Goal: Task Accomplishment & Management: Complete application form

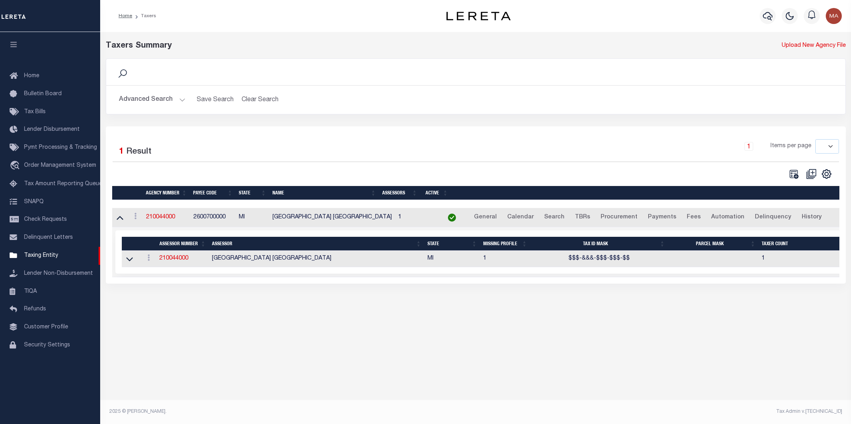
select select
click at [165, 219] on link "210044000" at bounding box center [160, 218] width 29 height 6
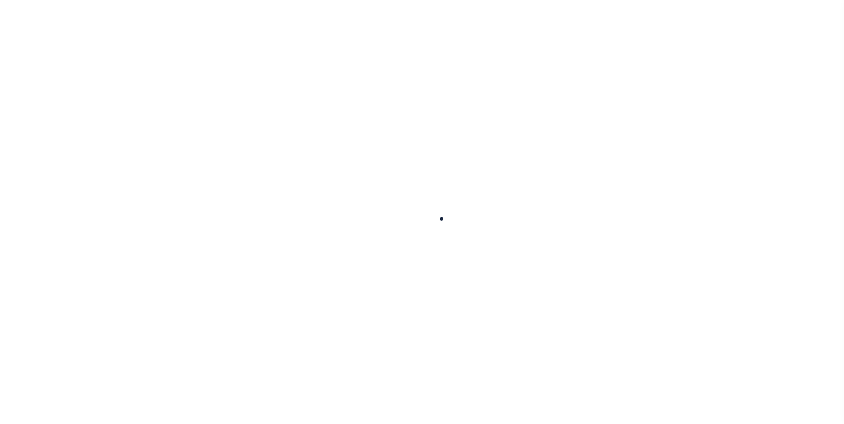
select select
checkbox input "false"
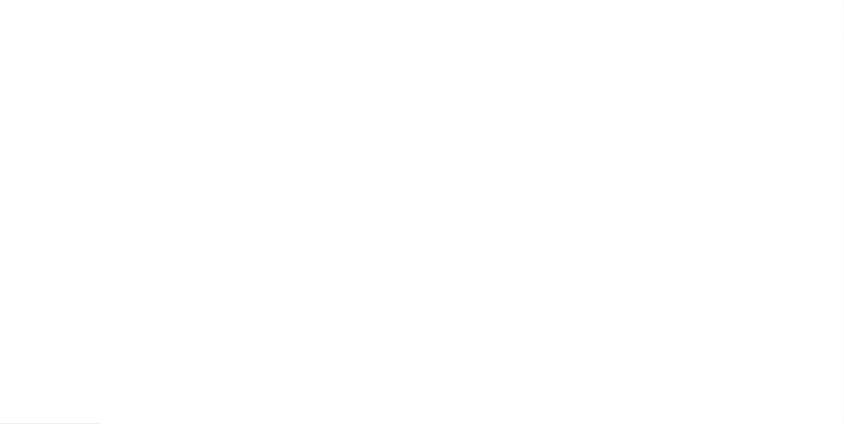
select select "1"
checkbox input "false"
type input "2600700000"
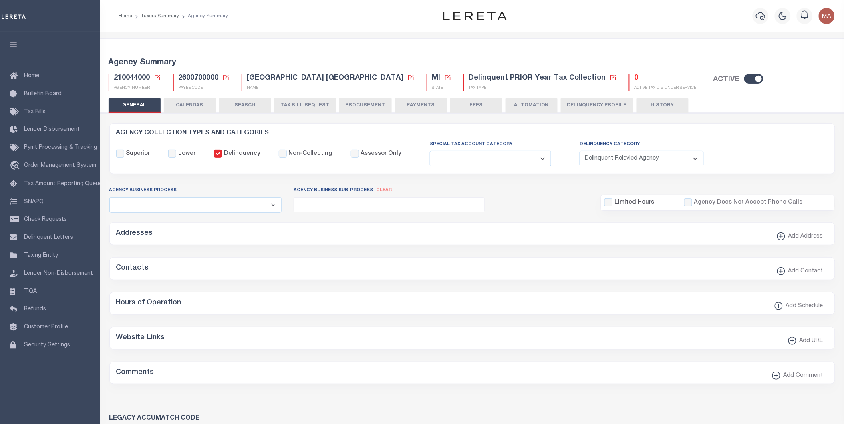
type input "2025/2026"
type input "2"
select select "DCPY"
select select "CPYM"
select select "WEB"
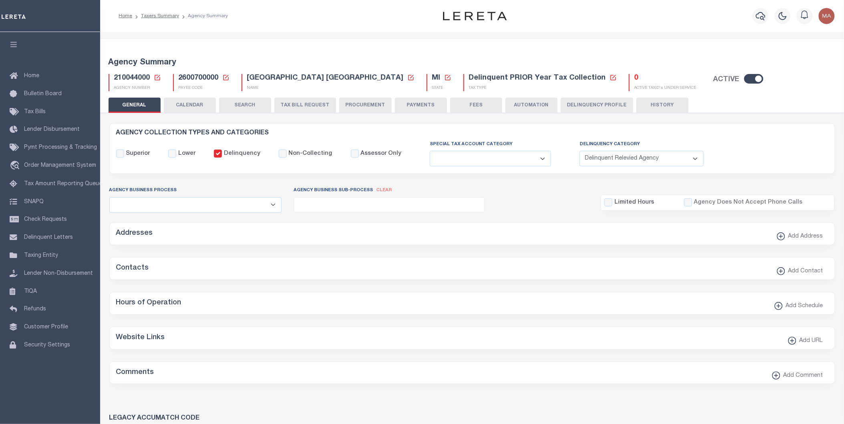
select select "PNA"
select select
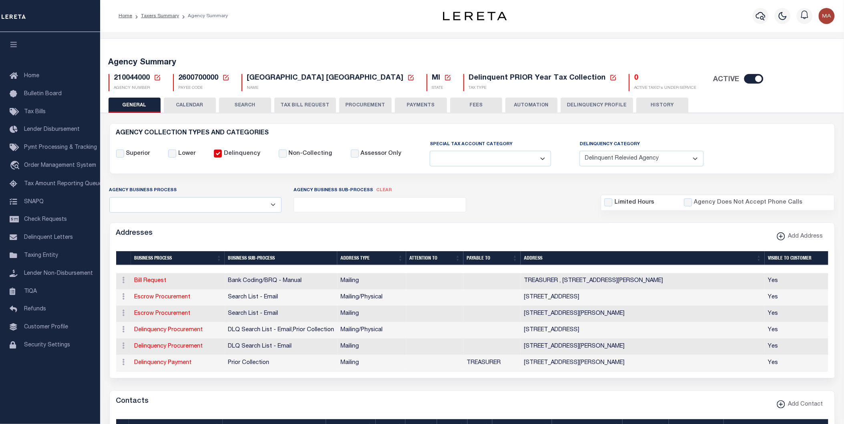
click at [599, 105] on button "Delinquency Profile" at bounding box center [597, 105] width 72 height 15
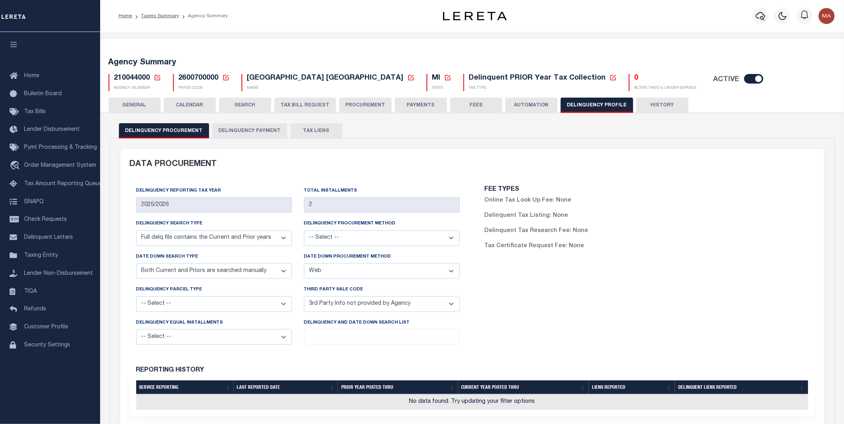
click at [245, 130] on button "Delinquency Payment" at bounding box center [249, 130] width 75 height 15
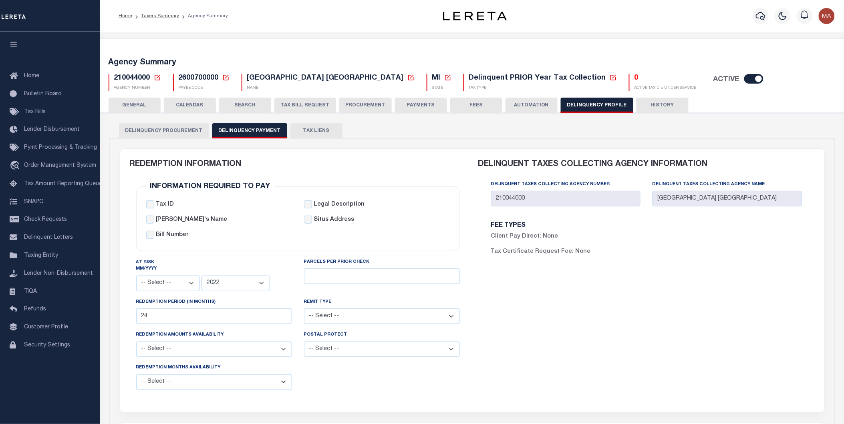
click at [625, 351] on div "DELINQUENT TAXES COLLECTING AGENCY INFORMATION Delinquent Taxes Collecting Agen…" at bounding box center [646, 276] width 348 height 254
